Goal: Ask a question

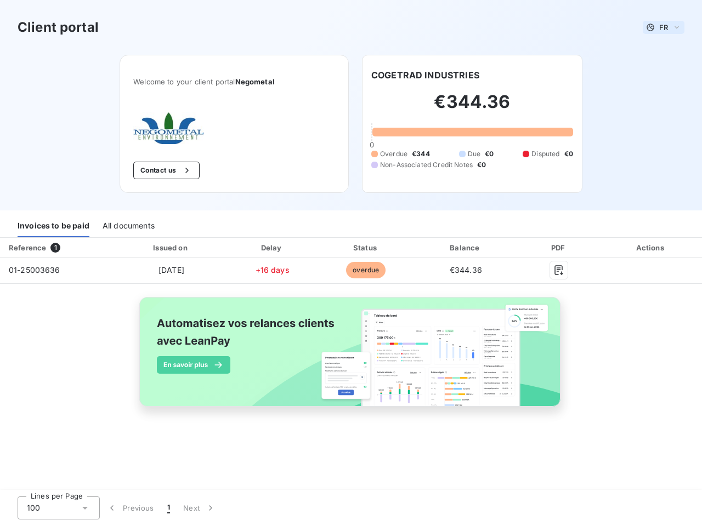
click at [664, 27] on span "FR" at bounding box center [663, 27] width 9 height 9
click at [165, 171] on button "Contact us" at bounding box center [166, 171] width 66 height 18
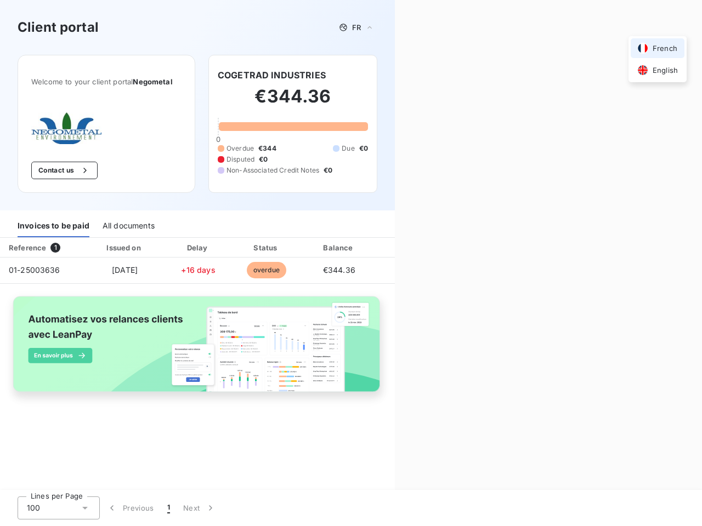
click at [425, 75] on div "Contact us Fill out the form below, and a member of our team will get back to y…" at bounding box center [548, 263] width 307 height 526
click at [53, 226] on div "Invoices to be paid" at bounding box center [54, 225] width 72 height 23
